Goal: Find contact information: Find contact information

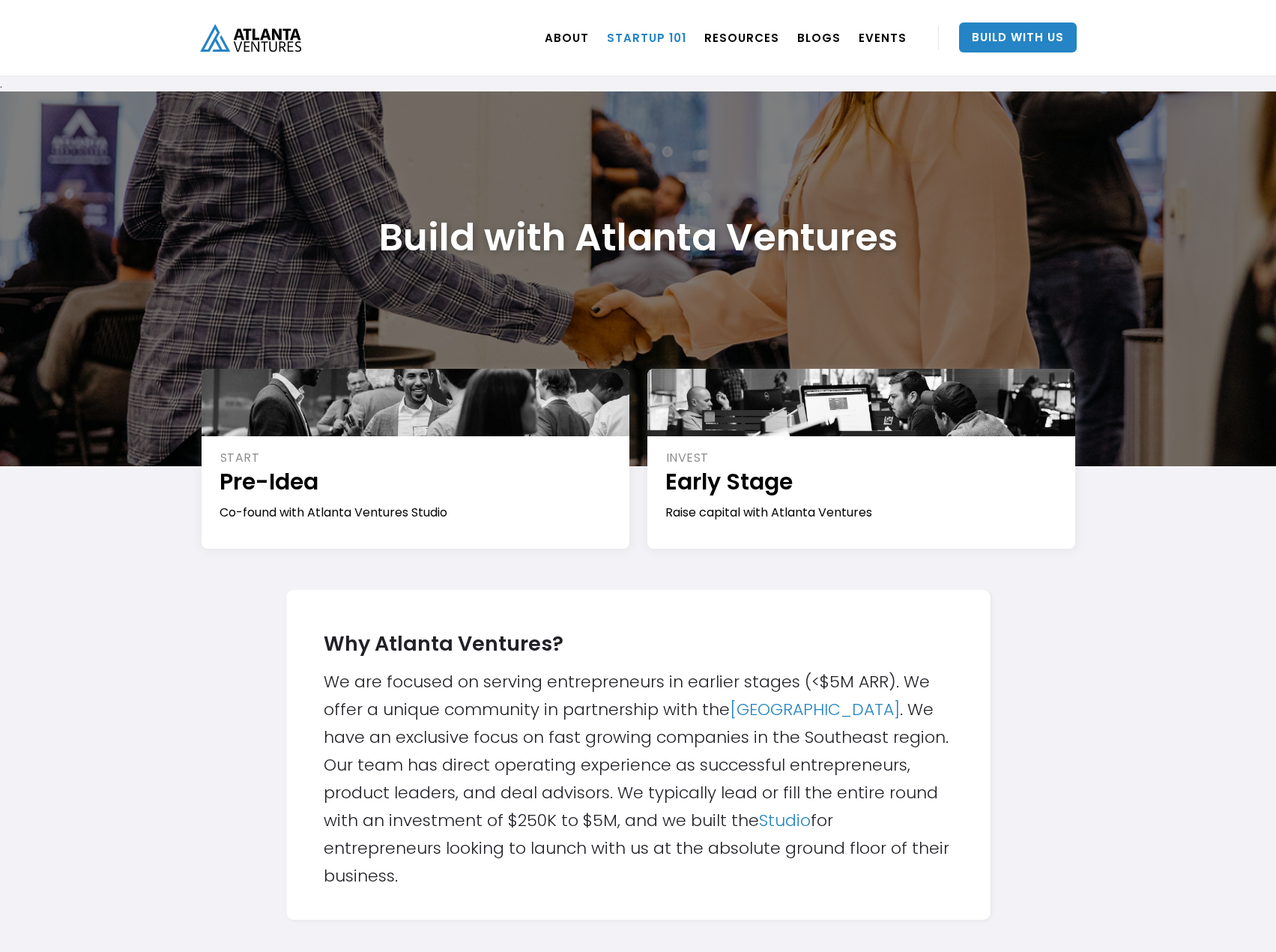
click at [652, 27] on link "Startup 101" at bounding box center [646, 37] width 80 height 42
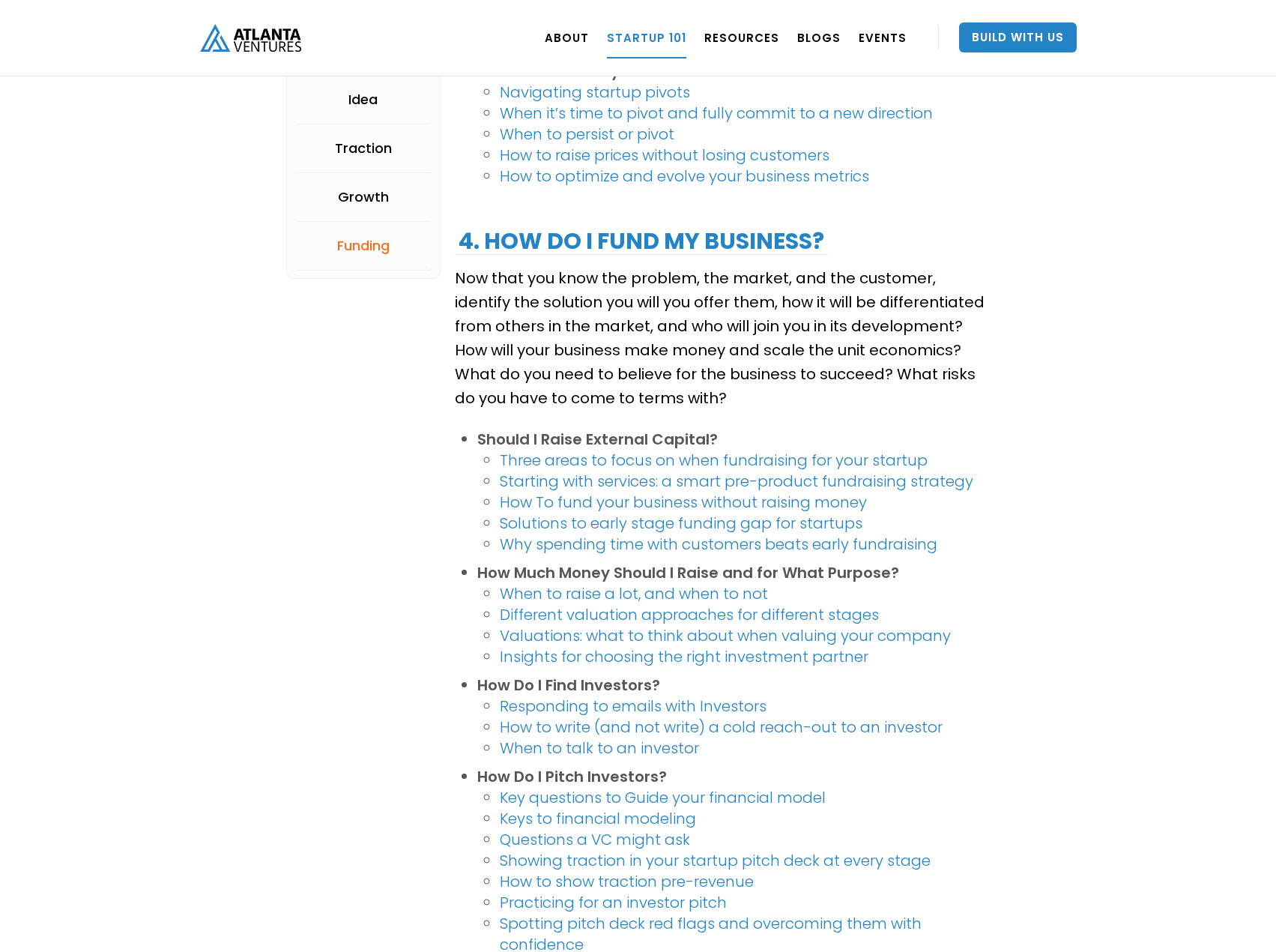
scroll to position [2547, 0]
click at [670, 729] on link "How to write (and not write) a cold reach-out to an investor" at bounding box center [721, 725] width 443 height 21
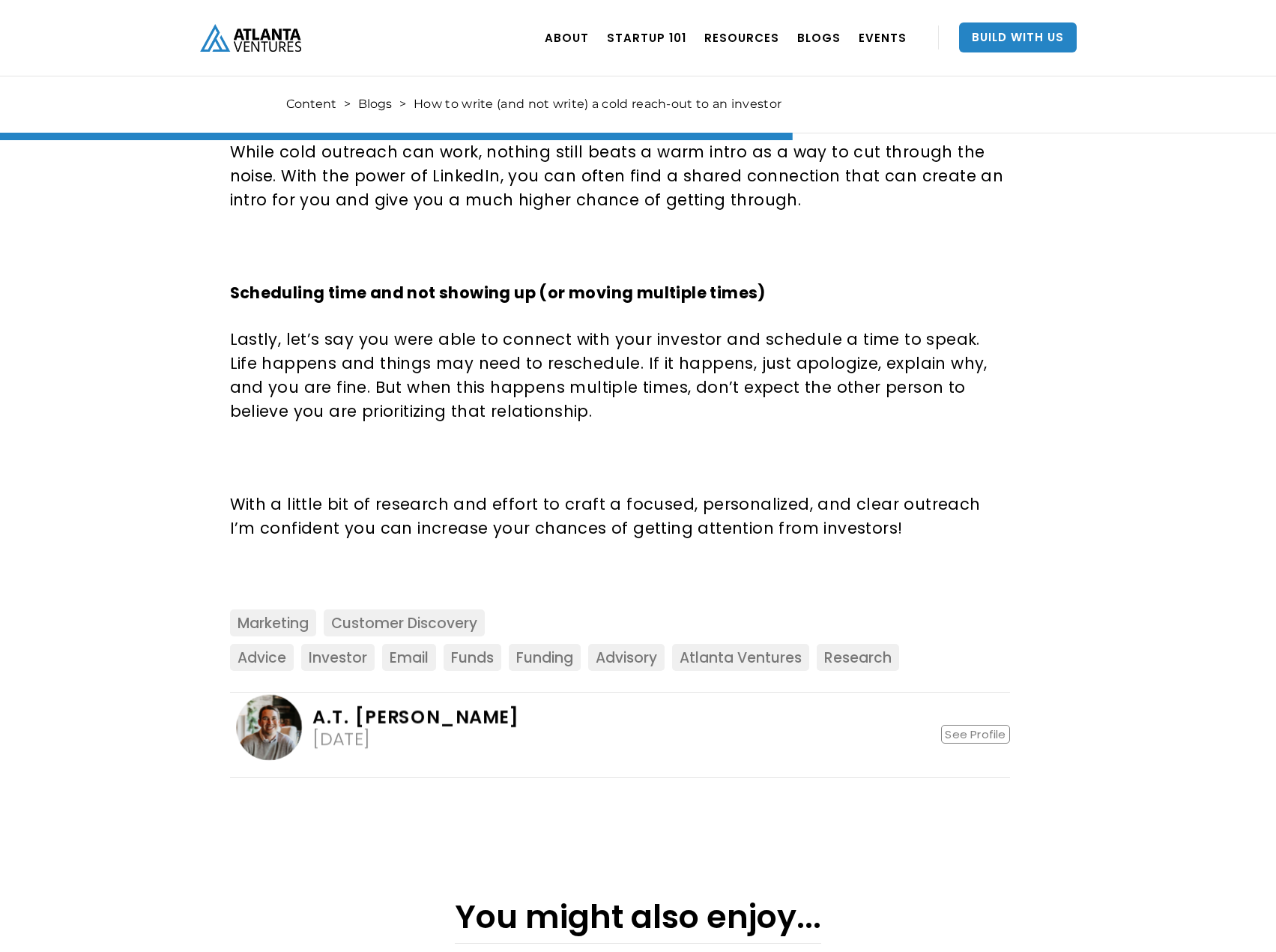
scroll to position [2172, 0]
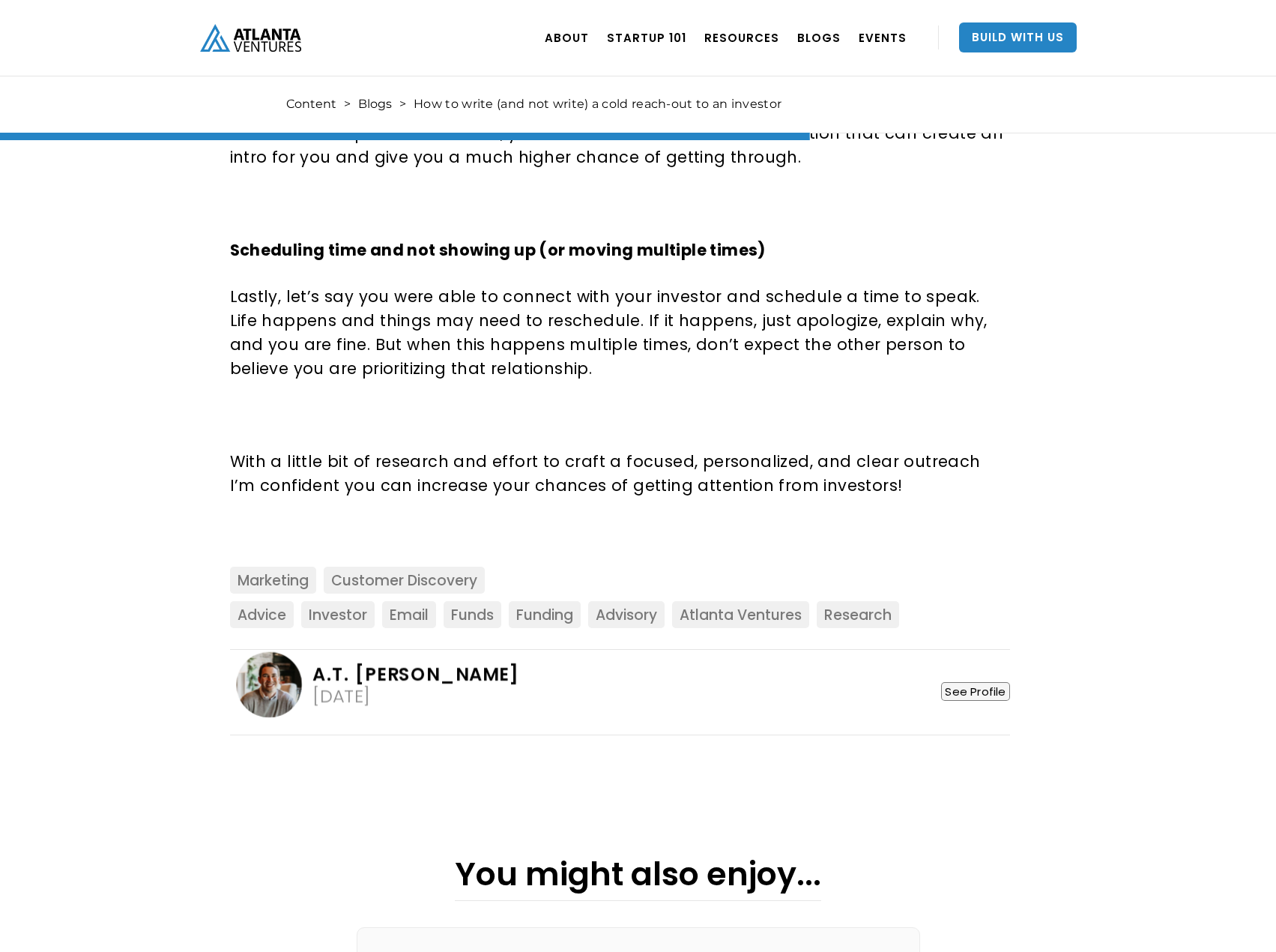
click at [986, 682] on link "See Profile" at bounding box center [975, 691] width 68 height 19
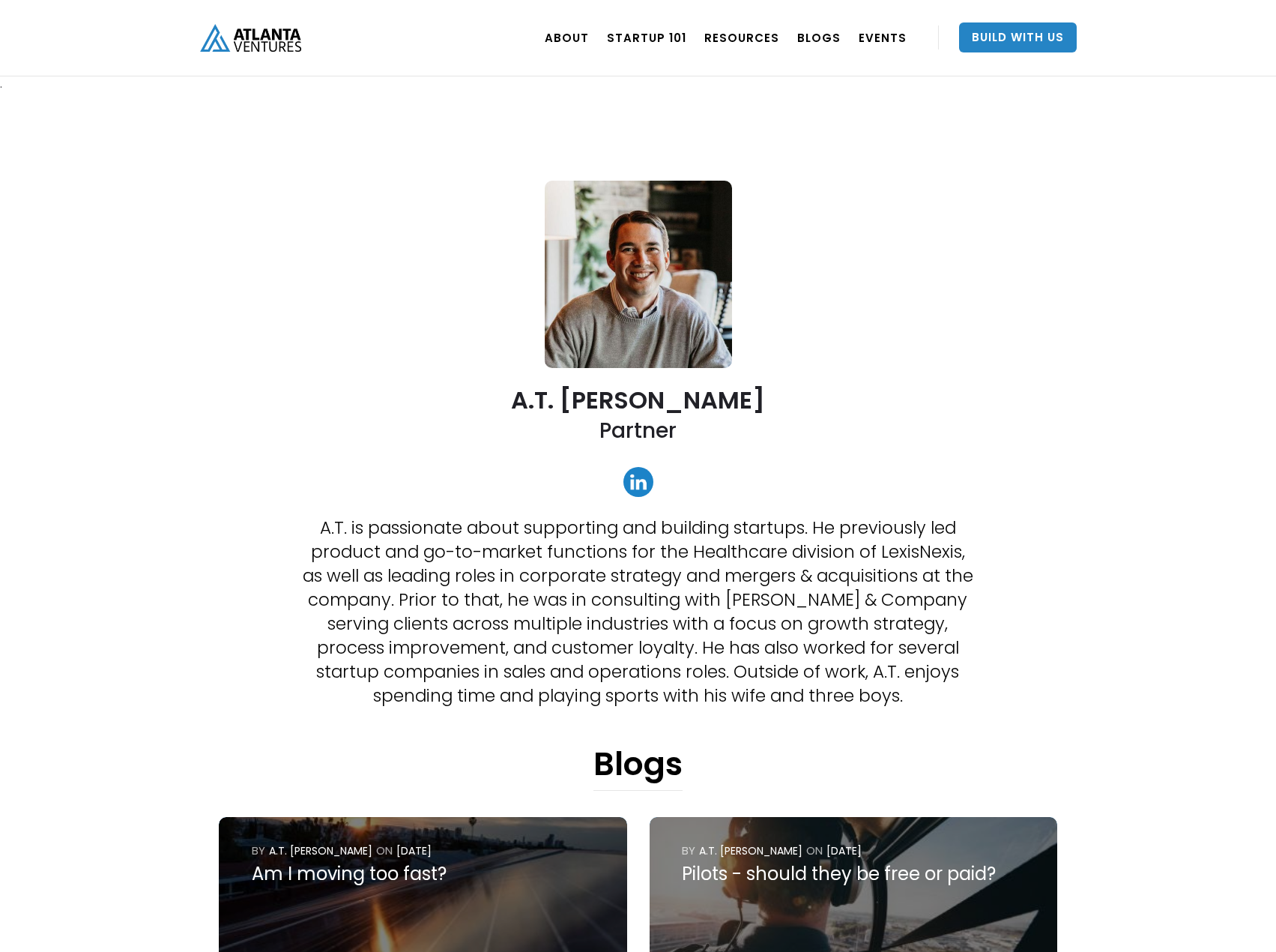
click at [638, 485] on link at bounding box center [638, 481] width 30 height 30
